Goal: Task Accomplishment & Management: Use online tool/utility

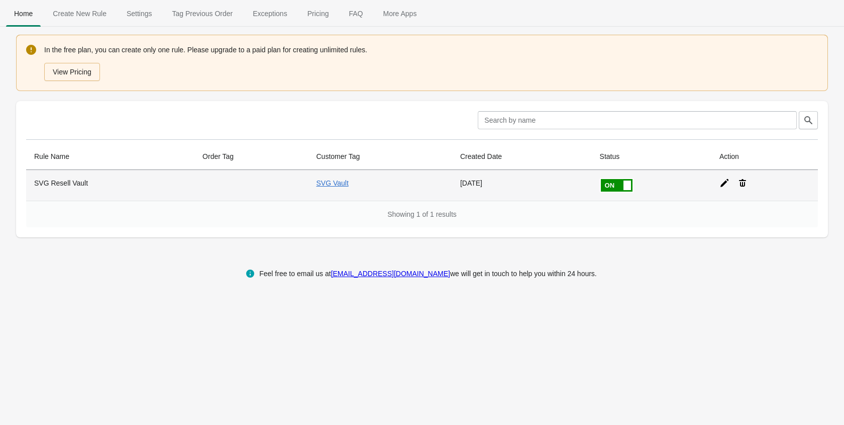
click at [724, 179] on icon at bounding box center [725, 183] width 10 height 10
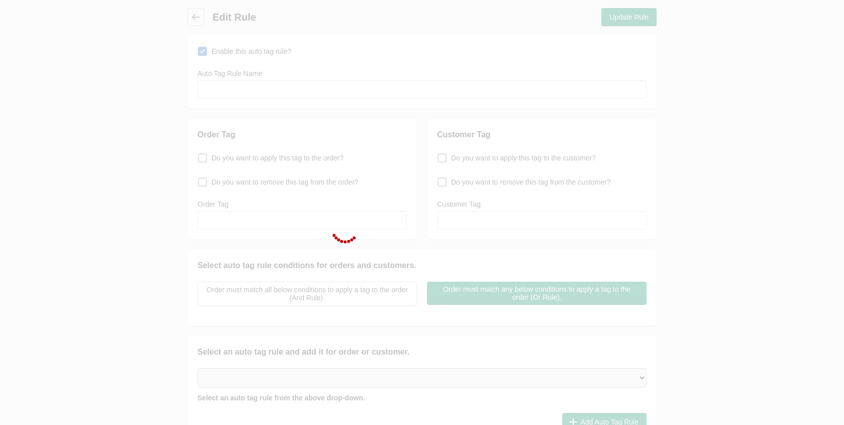
type input "SVG Resell Vault"
checkbox input "true"
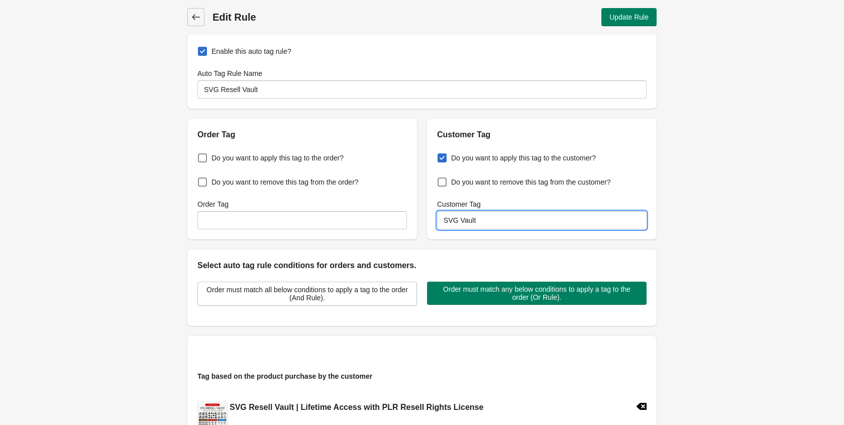
click at [461, 220] on input "SVG Vault" at bounding box center [542, 220] width 210 height 18
type input "SVG-Vault"
click at [621, 21] on span "Update Rule" at bounding box center [629, 17] width 39 height 8
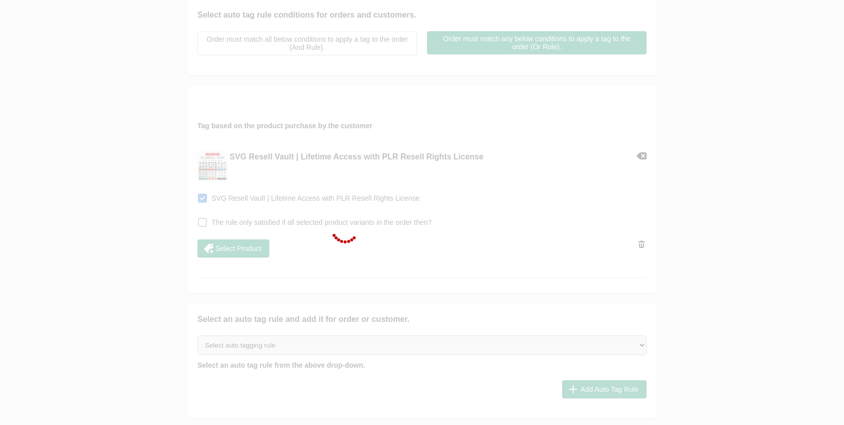
scroll to position [250, 0]
